Goal: Complete application form: Complete application form

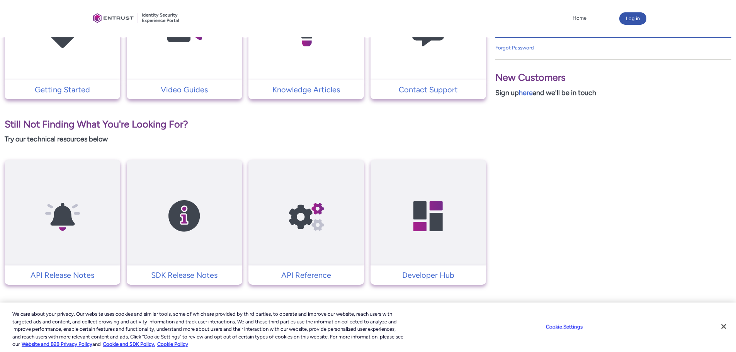
scroll to position [230, 0]
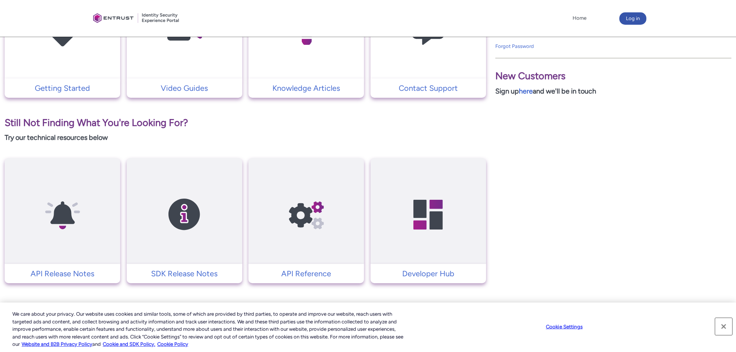
drag, startPoint x: 721, startPoint y: 326, endPoint x: 664, endPoint y: 308, distance: 59.8
click at [721, 326] on button "Close" at bounding box center [723, 326] width 17 height 17
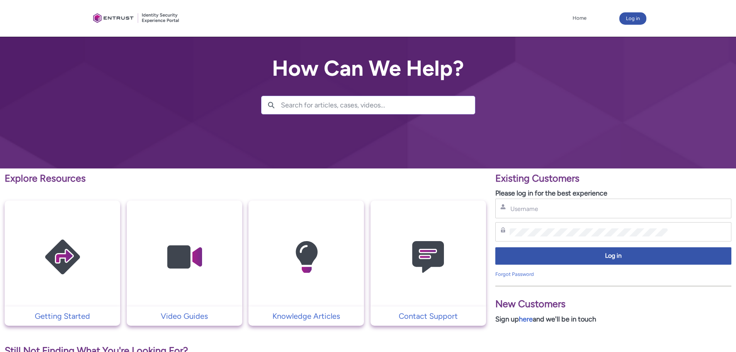
scroll to position [0, 0]
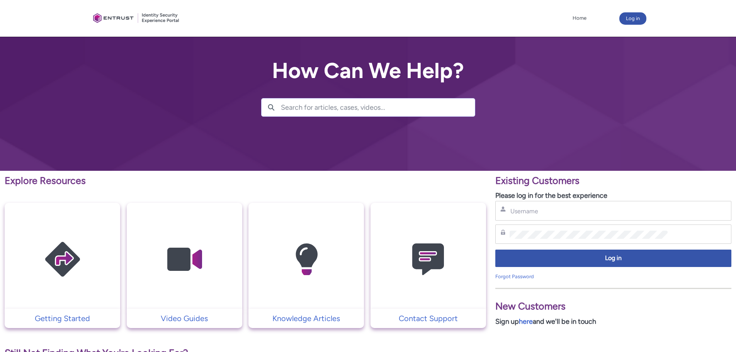
click at [502, 323] on p "Sign up here and we'll be in touch" at bounding box center [613, 321] width 236 height 10
drag, startPoint x: 558, startPoint y: 324, endPoint x: 567, endPoint y: 325, distance: 9.7
click at [563, 324] on p "Sign up here and we'll be in touch" at bounding box center [613, 321] width 236 height 10
click at [525, 322] on link "here" at bounding box center [526, 321] width 14 height 8
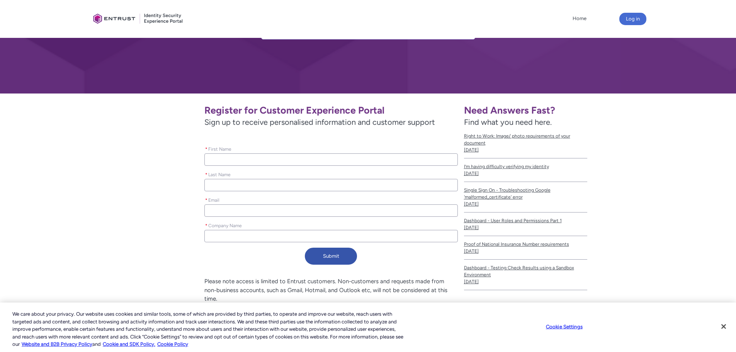
scroll to position [107, 0]
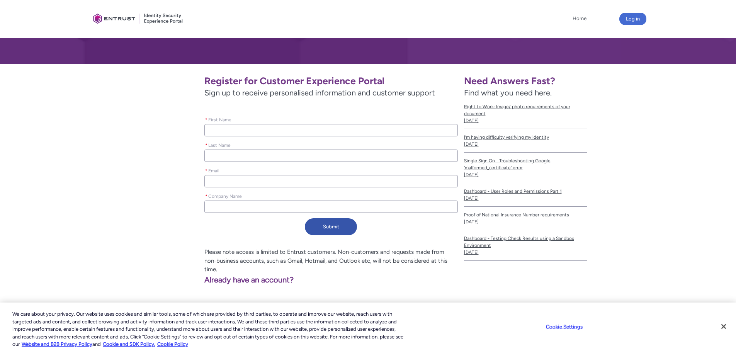
click at [247, 132] on input "* First Name" at bounding box center [330, 130] width 253 height 12
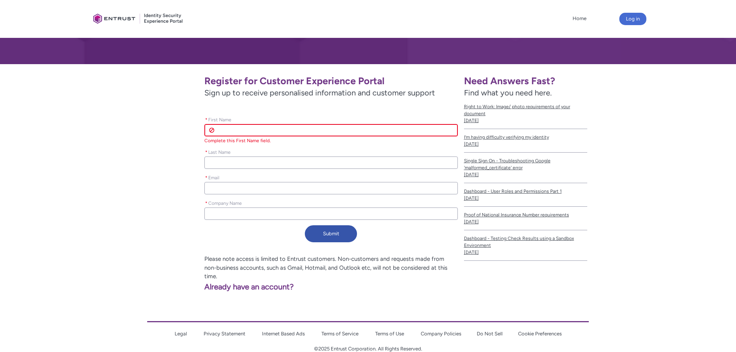
click at [247, 132] on input "* First Name" at bounding box center [330, 130] width 253 height 12
type lightning-primitive-input-simple "A"
type input "A"
click at [249, 128] on input "A" at bounding box center [330, 130] width 253 height 12
type lightning-primitive-input-simple "Al"
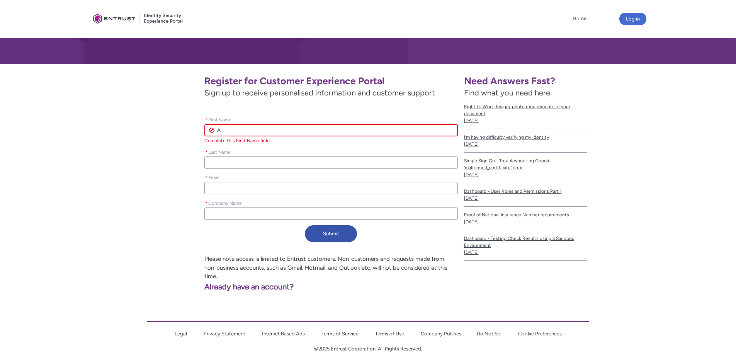
type input "Al"
type lightning-primitive-input-simple "All"
type input "All"
type lightning-primitive-input-simple "Alli"
type input "Alli"
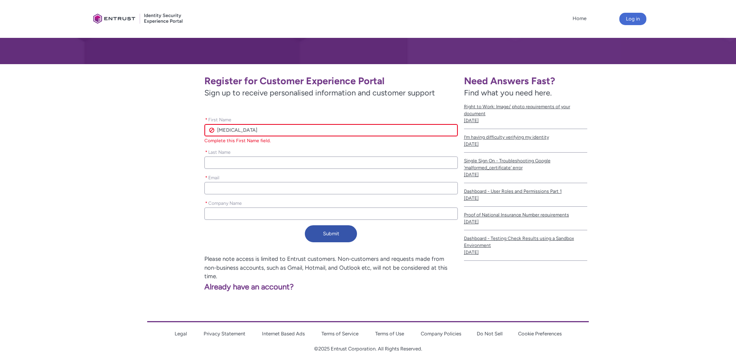
type lightning-primitive-input-simple "Allis"
type input "Allis"
type lightning-primitive-input-simple "Alliso"
type input "Alliso"
type lightning-primitive-input-simple "Allison"
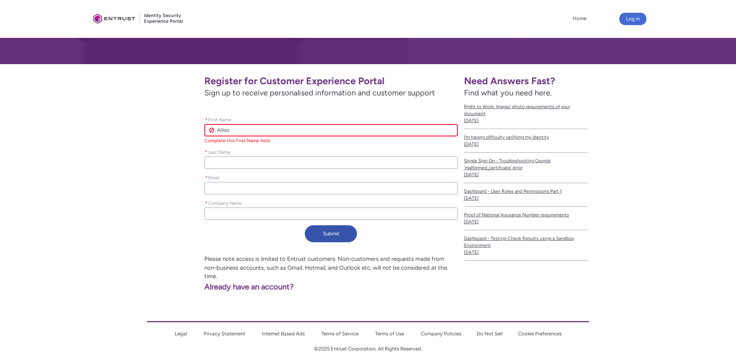
type input "Allison"
type lightning-primitive-input-simple "Allison"
type input "Allison"
type lightning-primitive-input-simple "Allison"
type input "Allison"
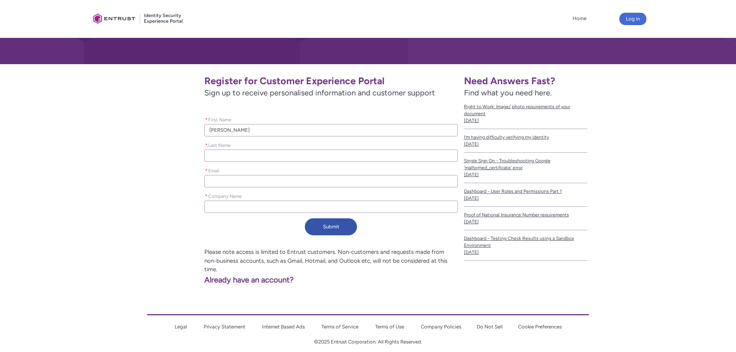
type lightning-primitive-input-simple "H"
type input "H"
type lightning-primitive-input-simple "Hu"
type input "Hu"
type lightning-primitive-input-simple "Hug"
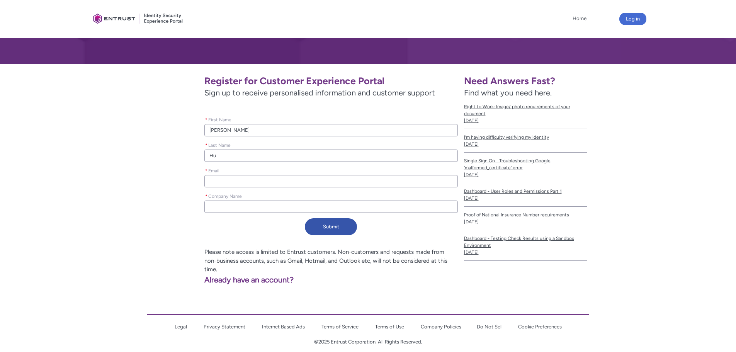
type input "Hug"
type lightning-primitive-input-simple "Hugh"
type input "Hugh"
type lightning-primitive-input-simple "Hughe"
type input "Hughe"
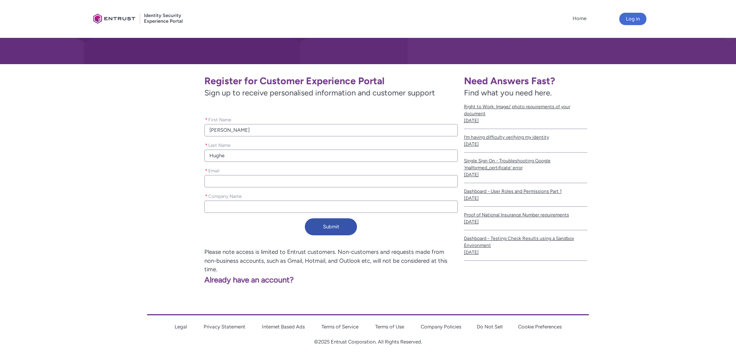
type lightning-primitive-input-simple "Hughes"
type input "Hughes"
type lightning-primitive-input-simple "Hughes"
type input "Hughes"
type lightning-primitive-input-simple "Hughes"
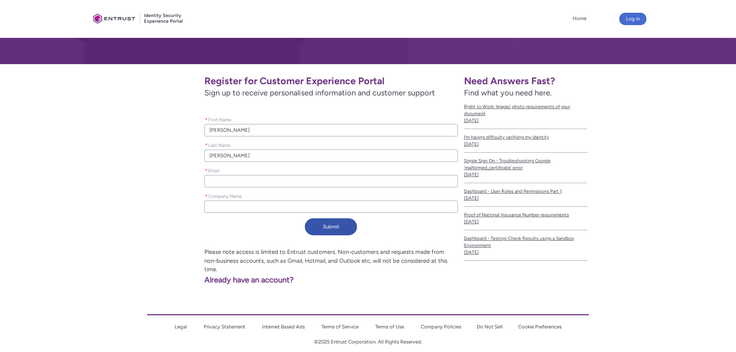
type input "Hughes"
type lightning-primitive-input-simple "a"
type input "a"
type lightning-primitive-input-simple "ah"
type input "ah"
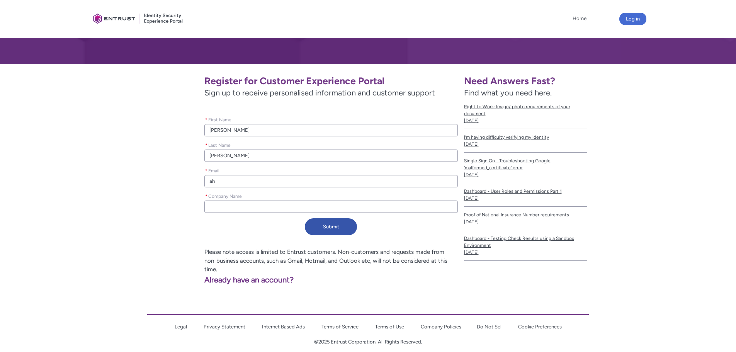
type lightning-primitive-input-simple "ahu"
type input "ahu"
type lightning-primitive-input-simple "ahug"
type input "ahug"
type lightning-primitive-input-simple "ahugh"
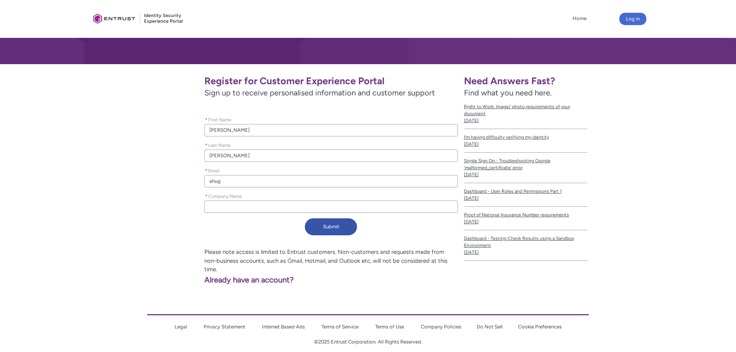
type input "ahugh"
type lightning-primitive-input-simple "ahughe"
type input "ahughe"
type lightning-primitive-input-simple "ahughes"
type input "ahughes"
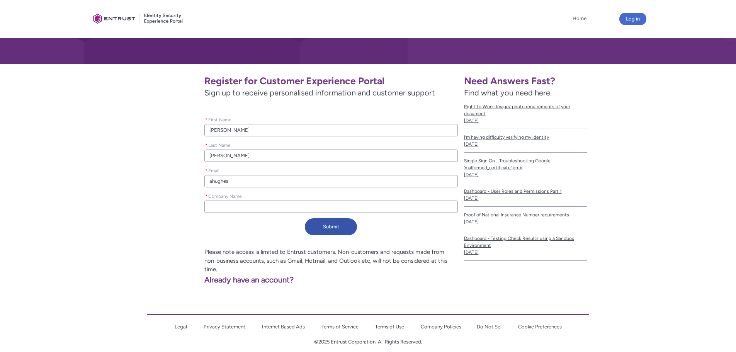
type lightning-primitive-input-simple "ahughesi"
type input "ahughesi"
type lightning-primitive-input-simple "ahughesi"
type input "ahughesi"
type lightning-primitive-input-simple "ahughesi"
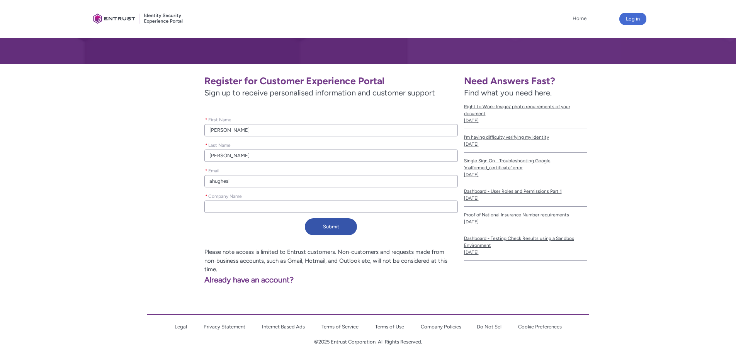
type input "ahughesi"
type lightning-primitive-input-simple "ahughes"
type input "ahughes"
type lightning-primitive-input-simple "ahughes@"
type input "ahughes@"
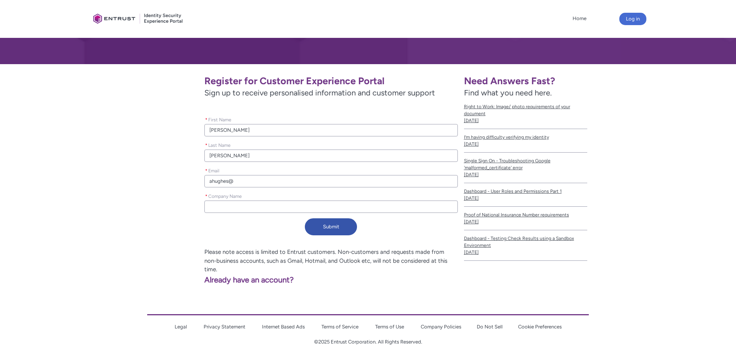
type lightning-primitive-input-simple "ahughes@"
type input "ahughes@"
type lightning-primitive-input-simple "ahughes@ i"
type input "ahughes@ i"
type lightning-primitive-input-simple "ahughes@ i"
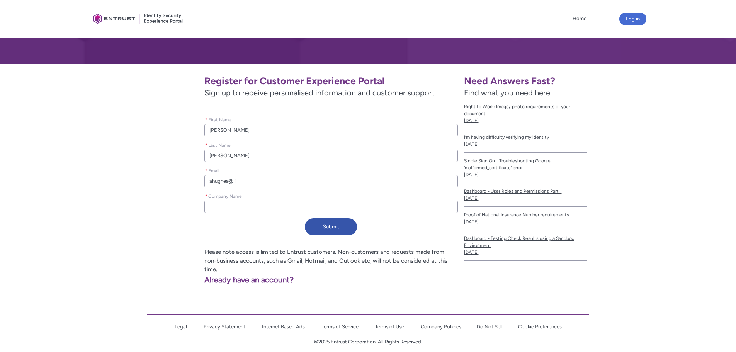
type input "ahughes@ i"
type lightning-primitive-input-simple "ahughes@ i"
type input "ahughes@ i"
type lightning-primitive-input-simple "ahughes@"
type input "ahughes@"
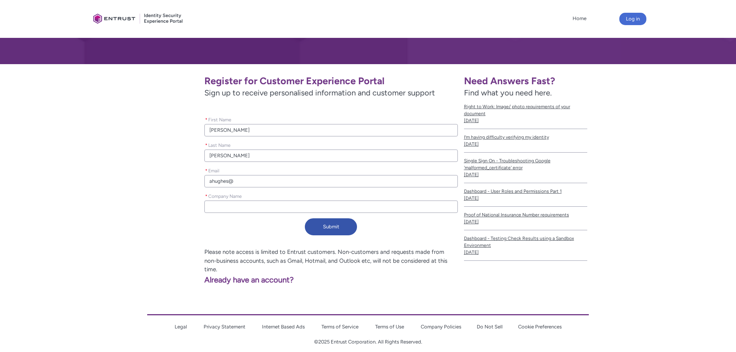
type lightning-primitive-input-simple "ahughes@"
type input "ahughes@"
type lightning-primitive-input-simple "ahughes@v"
type input "ahughes@v"
type lightning-primitive-input-simple "ahughes@vi"
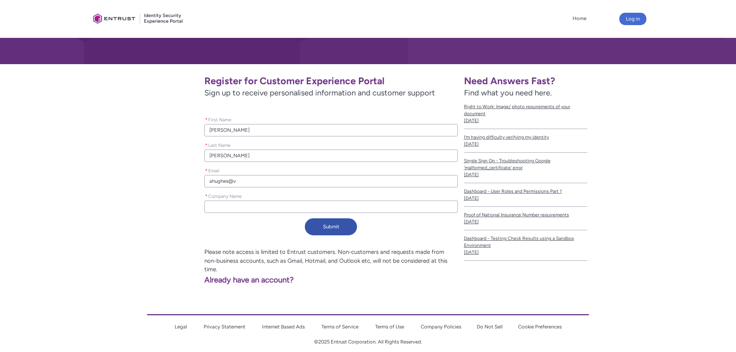
type input "ahughes@vi"
type lightning-primitive-input-simple "ahughes@vib"
type input "ahughes@vib"
type lightning-primitive-input-simple "ahughes@vibr"
type input "ahughes@vibr"
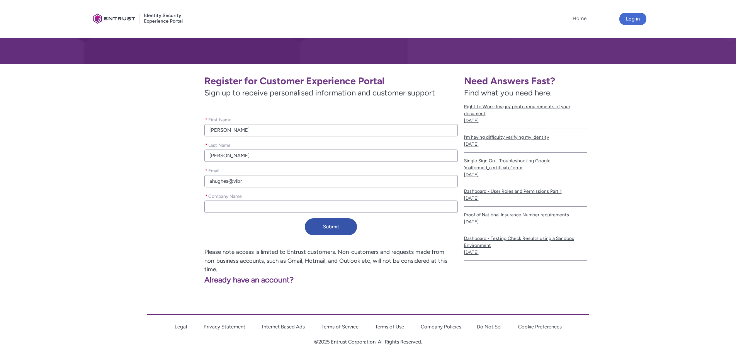
type lightning-primitive-input-simple "ahughes@vibrn"
type input "ahughes@vibrn"
type lightning-primitive-input-simple "ahughes@vibrna"
type input "ahughes@vibrna"
type lightning-primitive-input-simple "ahughes@vibrnat"
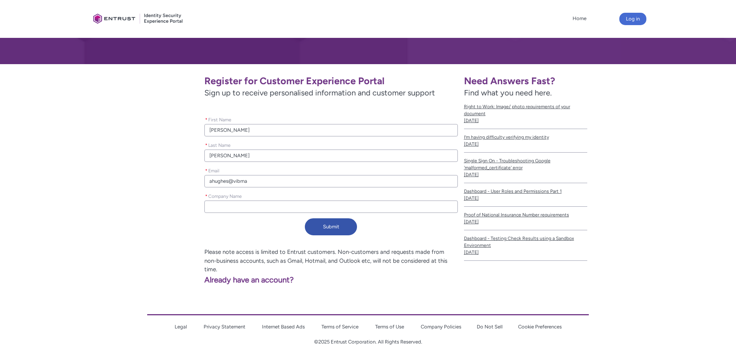
type input "ahughes@vibrnat"
type lightning-primitive-input-simple "ahughes@vibrnat"
type input "ahughes@vibrnat"
type lightning-primitive-input-simple "ahughes@vibrnat i"
type input "ahughes@vibrnat i"
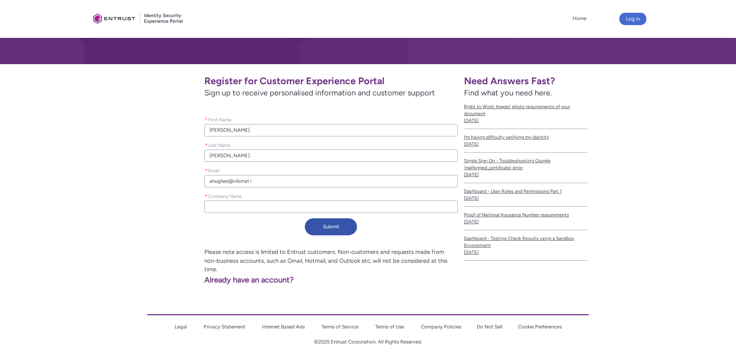
type lightning-primitive-input-simple "ahughes@vibrnat i"
type input "ahughes@vibrnat i"
type lightning-primitive-input-simple "ahughes@vibrnat i"
type input "ahughes@vibrnat i"
type lightning-primitive-input-simple "ahughes@vibrnat"
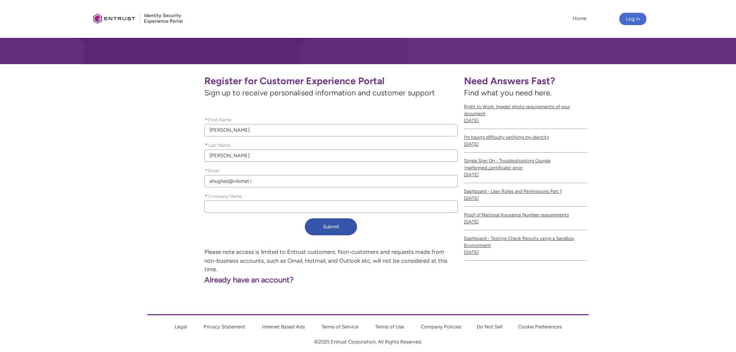
type input "ahughes@vibrnat"
type lightning-primitive-input-simple "ahughes@vibrnat"
type input "ahughes@vibrnat"
type lightning-primitive-input-simple "ahughes@vibrna"
type input "ahughes@vibrna"
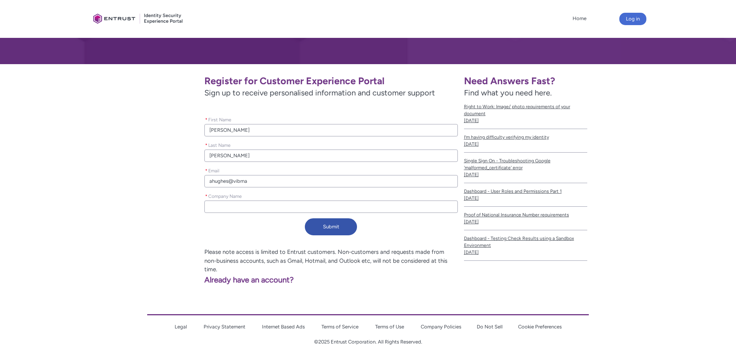
type lightning-primitive-input-simple "ahughes@vibrn"
type input "ahughes@vibrn"
type lightning-primitive-input-simple "ahughes@vibr"
type input "ahughes@vibr"
type lightning-primitive-input-simple "ahughes@vibra"
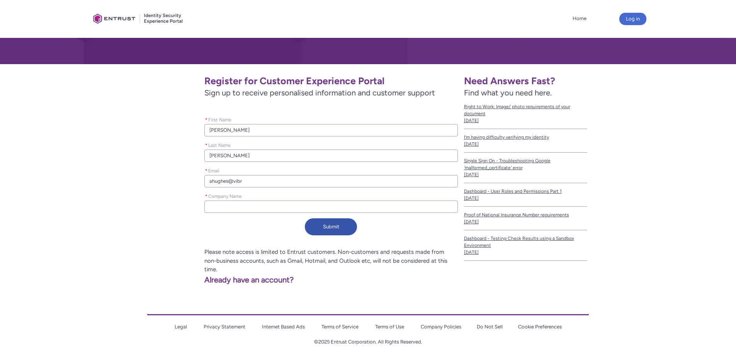
type input "ahughes@vibra"
type lightning-primitive-input-simple "ahughes@vibran"
type input "ahughes@vibran"
type lightning-primitive-input-simple "ahughes@vibrant"
type input "ahughes@vibrant"
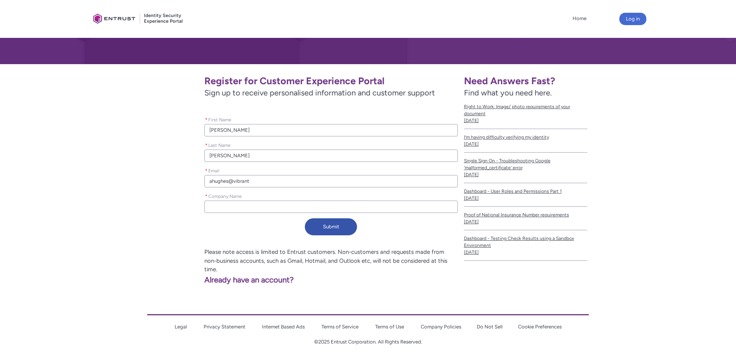
type lightning-primitive-input-simple "ahughes@vibrantc"
type input "ahughes@vibrantc"
type lightning-primitive-input-simple "ahughes@vibrantcu"
type input "ahughes@vibrantcu"
type lightning-primitive-input-simple "ahughes@vibrantcu."
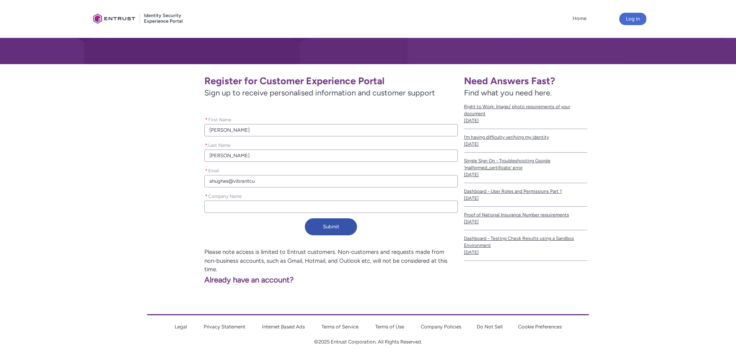
type input "ahughes@vibrantcu."
type lightning-primitive-input-simple "ahughes@vibrantcu.o"
type input "ahughes@vibrantcu.o"
type lightning-primitive-input-simple "ahughes@vibrantcu.or"
type input "ahughes@vibrantcu.or"
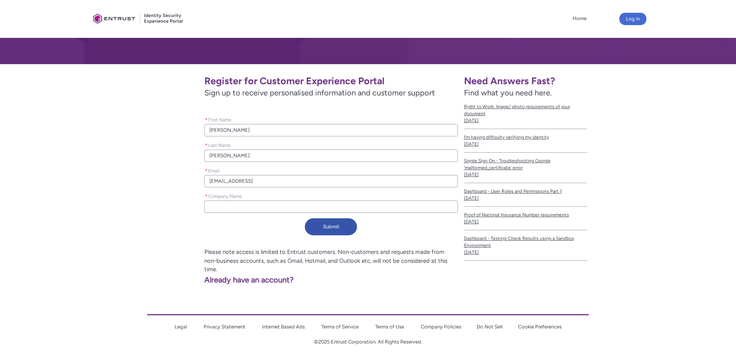
type lightning-primitive-input-simple "ahughes@vibrantcu.org"
type input "ahughes@vibrantcu.org"
type lightning-primitive-input-simple "ahughes@vibrantcu.org"
type input "ahughes@vibrantcu.org"
type lightning-primitive-input-simple "ahughes@vibrantcu.org"
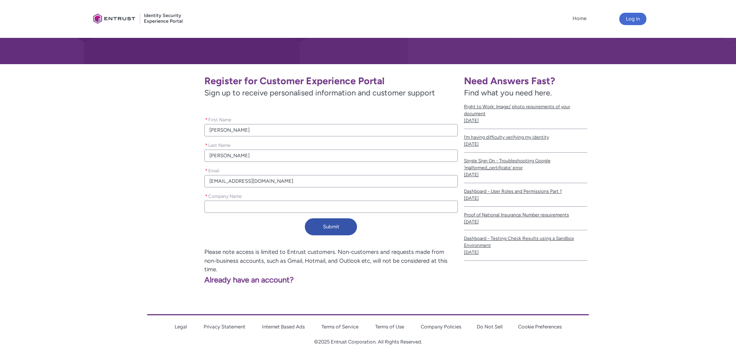
type input "ahughes@vibrantcu.org"
type lightning-primitive-input-simple "V"
type input "V"
type lightning-primitive-input-simple "Vi"
type input "Vi"
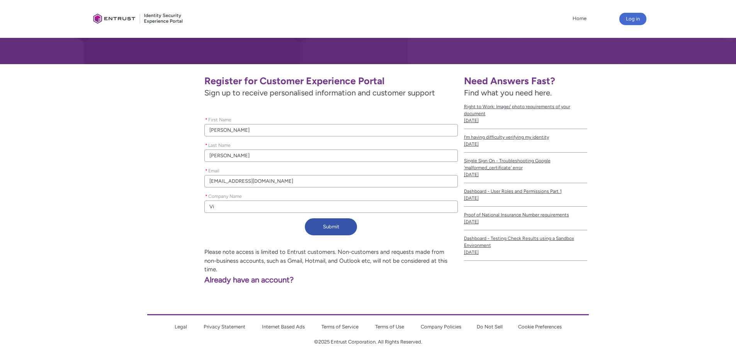
type lightning-primitive-input-simple "Vib"
type input "Vib"
type lightning-primitive-input-simple "Vibr"
type input "Vibr"
type lightning-primitive-input-simple "Vibrn"
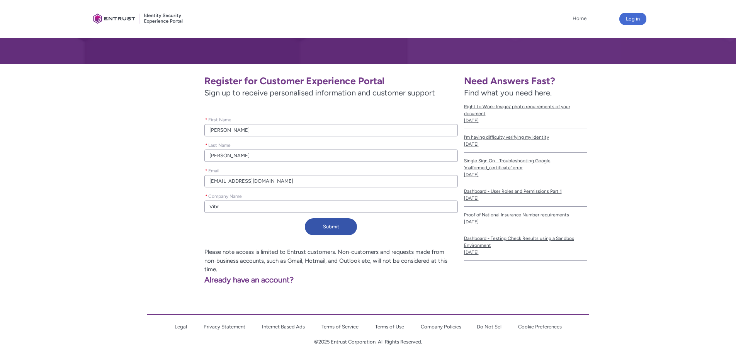
type input "Vibrn"
type lightning-primitive-input-simple "Vibrna"
type input "Vibrna"
type lightning-primitive-input-simple "Vibrna"
type input "Vibrna"
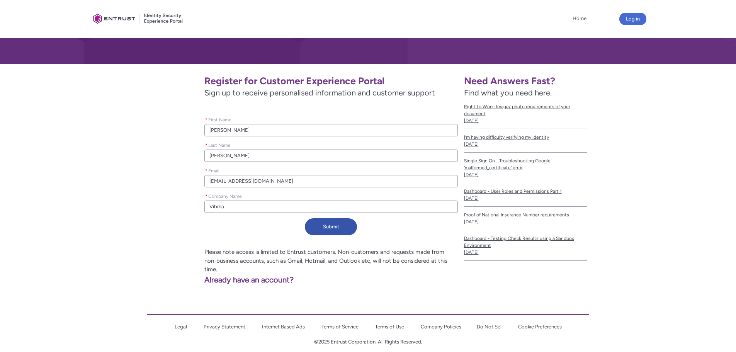
type lightning-primitive-input-simple "Vibrna"
type input "Vibrna"
type lightning-primitive-input-simple "Vibrn"
type input "Vibrn"
type lightning-primitive-input-simple "Vibr"
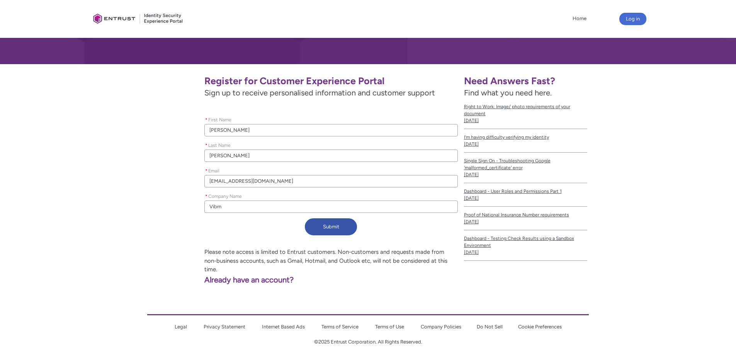
type input "Vibr"
type lightning-primitive-input-simple "Vibra"
type input "Vibra"
type lightning-primitive-input-simple "Vibran"
type input "Vibran"
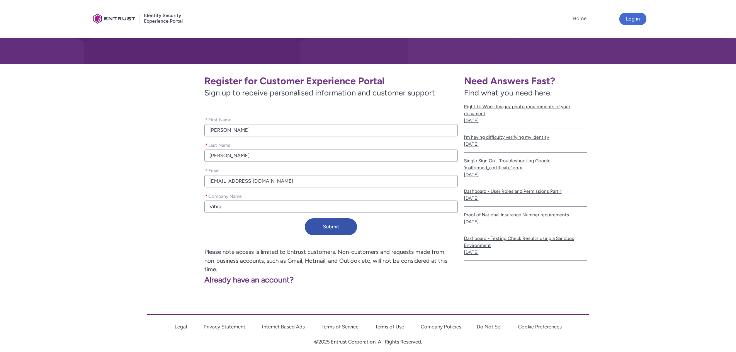
type lightning-primitive-input-simple "Vibrant"
type input "Vibrant"
type lightning-primitive-input-simple "Vibrant"
type input "Vibrant"
type lightning-primitive-input-simple "Vibrant i"
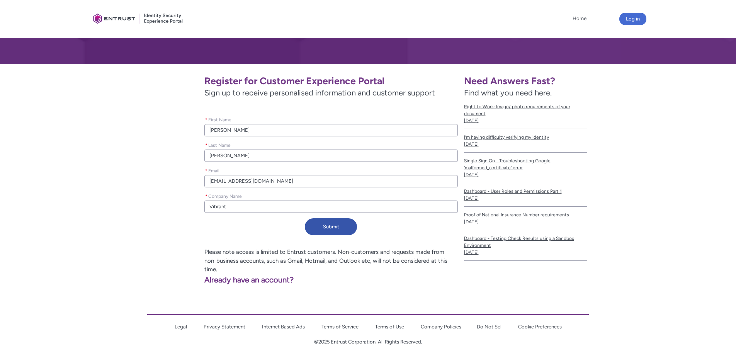
type input "Vibrant i"
type lightning-primitive-input-simple "Vibrant i"
type input "Vibrant i"
type lightning-primitive-input-simple "Vibrant i"
type input "Vibrant i"
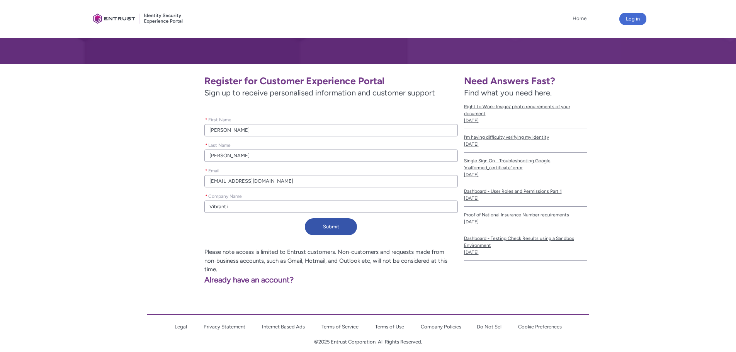
type lightning-primitive-input-simple "Vibrant"
type input "Vibrant"
type lightning-primitive-input-simple "Vibrant C"
type input "Vibrant C"
type lightning-primitive-input-simple "Vibrant Cr"
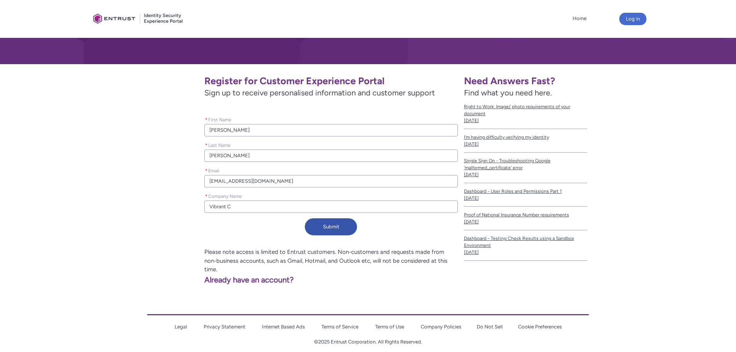
type input "Vibrant Cr"
type lightning-primitive-input-simple "Vibrant Cre"
type input "Vibrant Cre"
type lightning-primitive-input-simple "Vibrant Cred"
type input "Vibrant Cred"
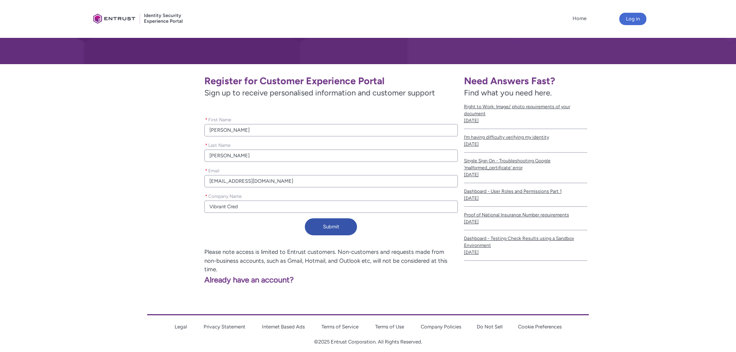
type lightning-primitive-input-simple "Vibrant Credi"
type input "Vibrant Credi"
type lightning-primitive-input-simple "Vibrant Credit"
type input "Vibrant Credit"
type lightning-primitive-input-simple "Vibrant Credit"
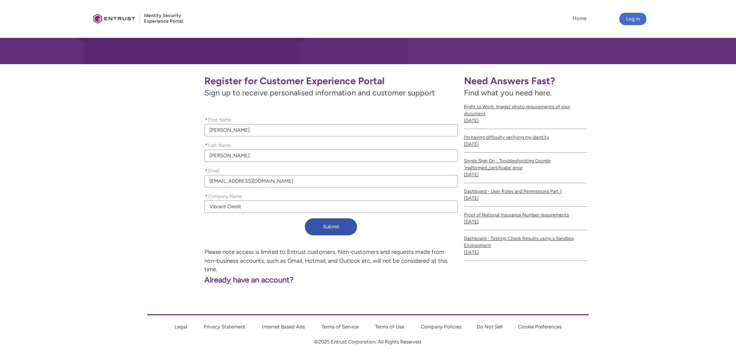
type input "Vibrant Credit"
type lightning-primitive-input-simple "Vibrant Credit U"
type input "Vibrant Credit U"
type lightning-primitive-input-simple "Vibrant Credit Un"
type input "Vibrant Credit Un"
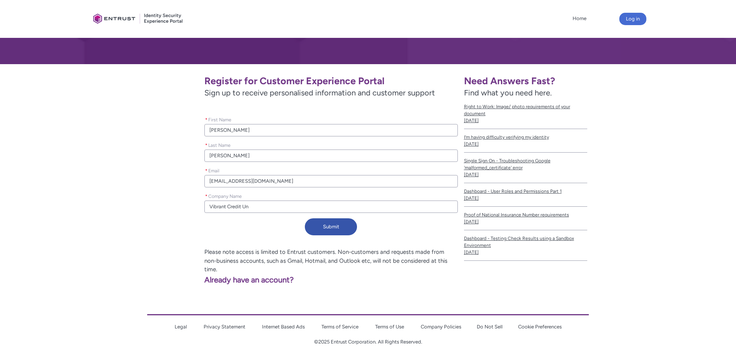
type lightning-primitive-input-simple "Vibrant Credit Uni"
type input "Vibrant Credit Uni"
type lightning-primitive-input-simple "Vibrant Credit Unio"
type input "Vibrant Credit Unio"
type lightning-primitive-input-simple "Vibrant Credit Union"
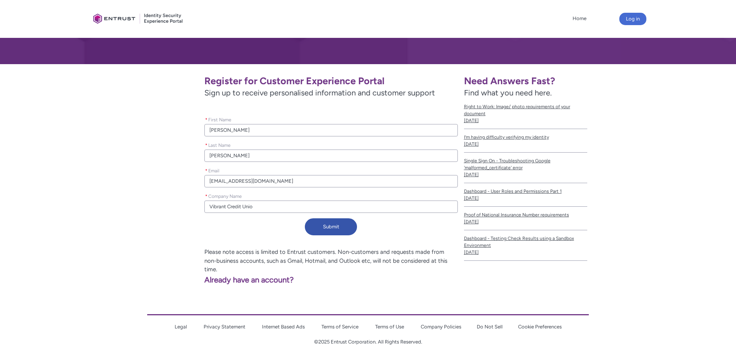
type input "Vibrant Credit Union"
type lightning-primitive-input-simple "Vibrant Credit Union"
type input "Vibrant Credit Union"
type lightning-primitive-input-simple "Vibrant Credit Union"
type input "Vibrant Credit Union"
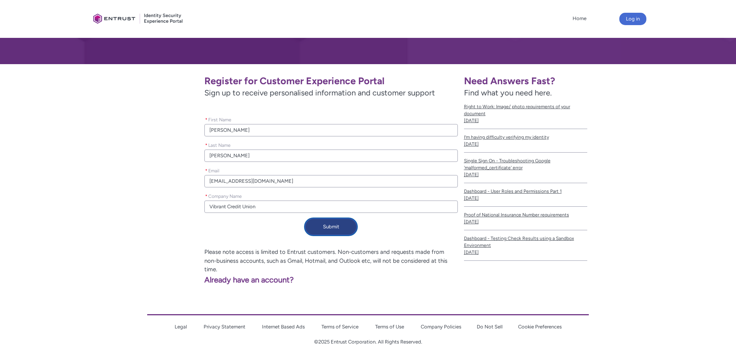
click at [329, 227] on button "Submit" at bounding box center [331, 226] width 52 height 17
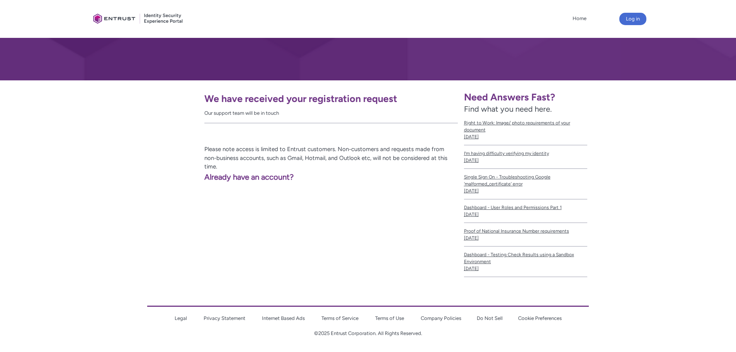
scroll to position [90, 0]
